Goal: Transaction & Acquisition: Purchase product/service

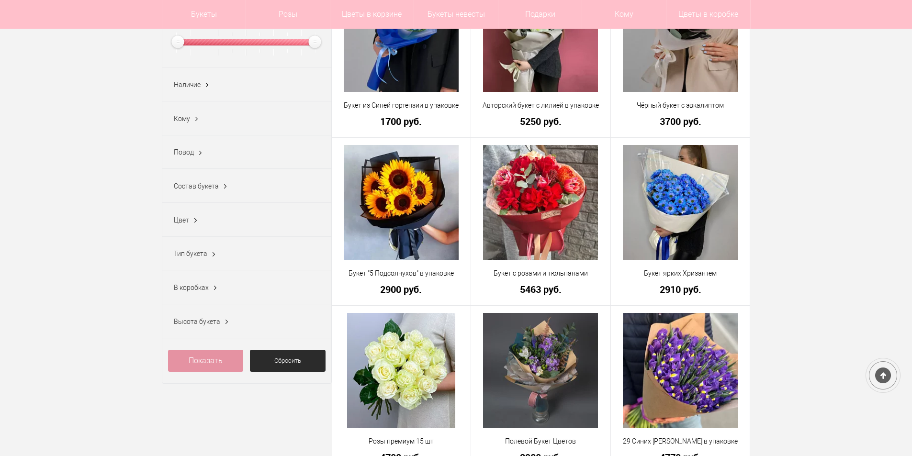
scroll to position [239, 0]
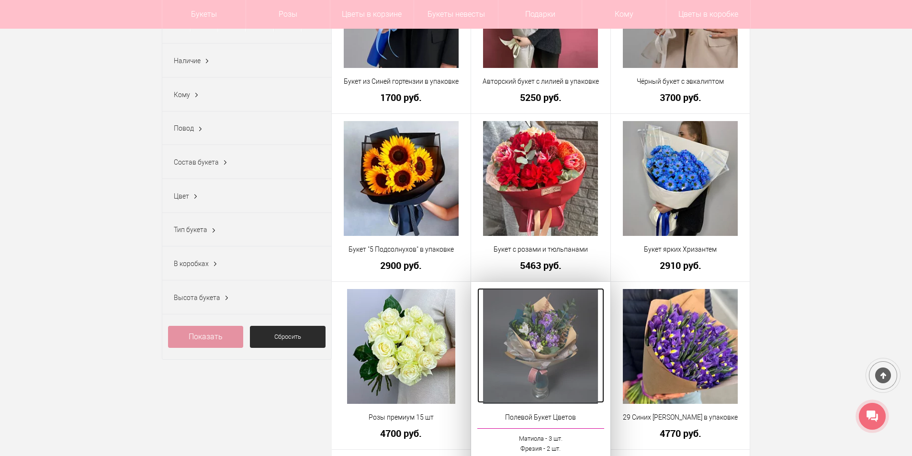
click at [507, 351] on img at bounding box center [540, 346] width 115 height 115
click at [529, 353] on img at bounding box center [540, 346] width 115 height 115
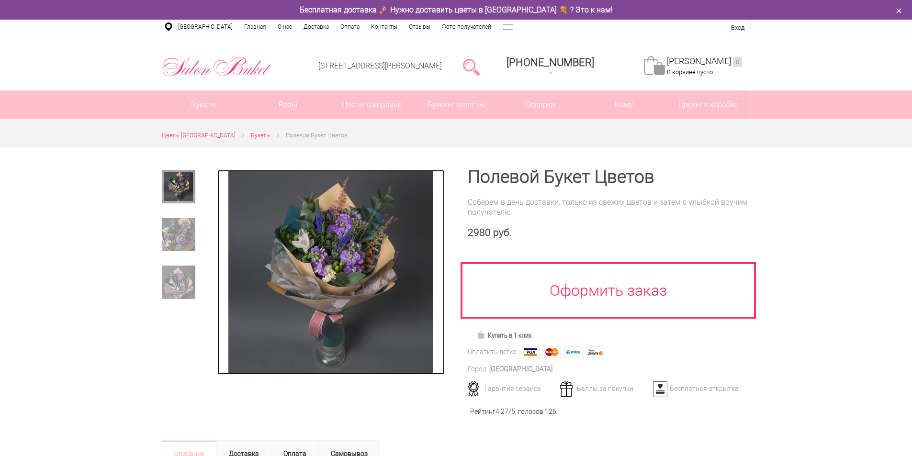
click at [330, 267] on img at bounding box center [330, 272] width 204 height 204
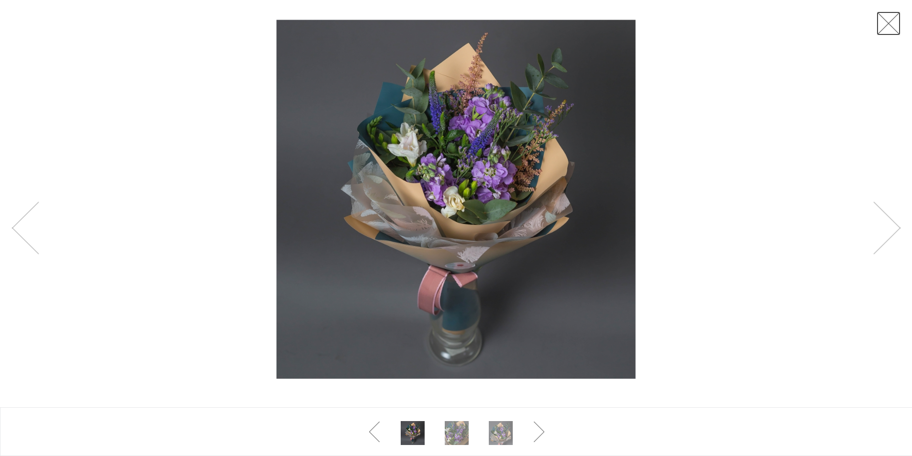
click at [891, 24] on link at bounding box center [888, 23] width 24 height 24
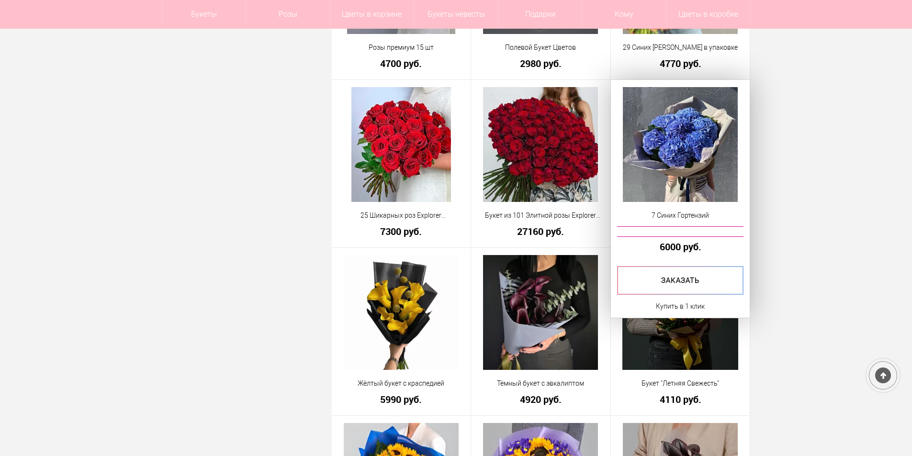
scroll to position [651, 0]
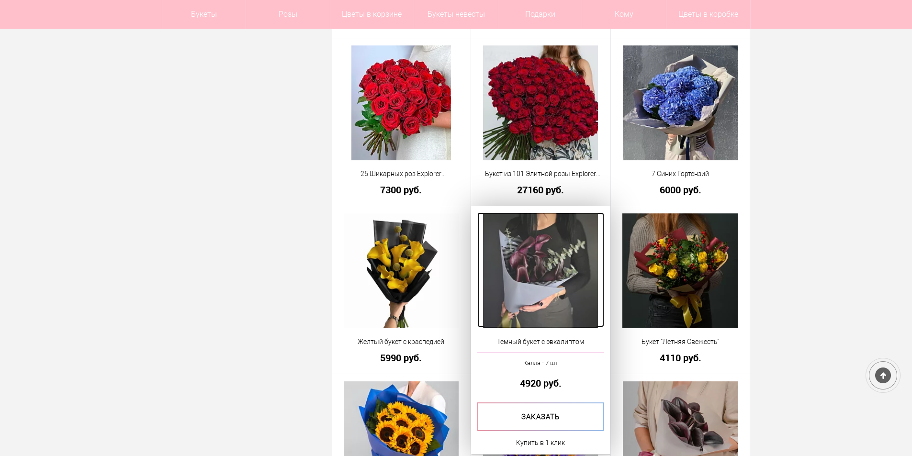
click at [542, 252] on img at bounding box center [540, 270] width 115 height 115
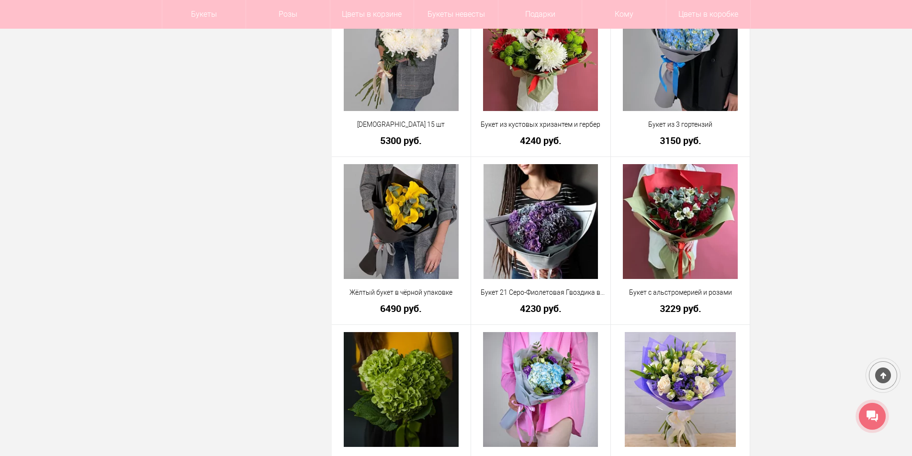
scroll to position [1541, 0]
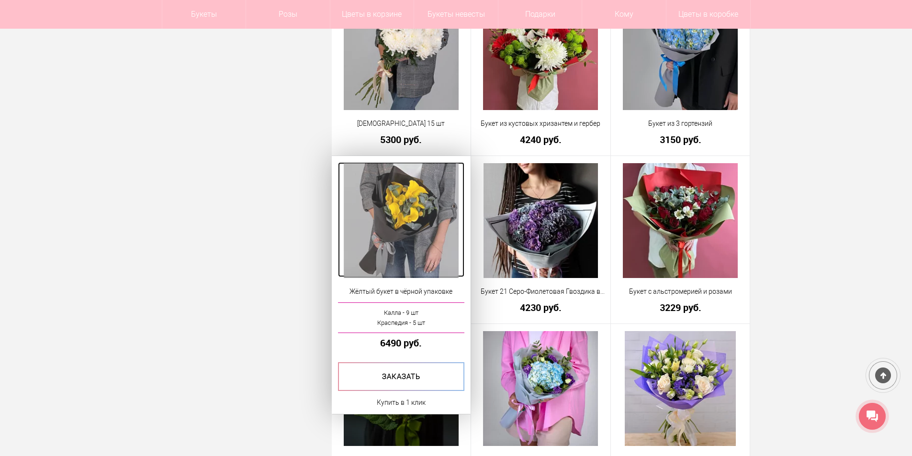
click at [418, 218] on img at bounding box center [401, 220] width 115 height 115
click at [418, 219] on img at bounding box center [401, 220] width 115 height 115
